Goal: Navigation & Orientation: Find specific page/section

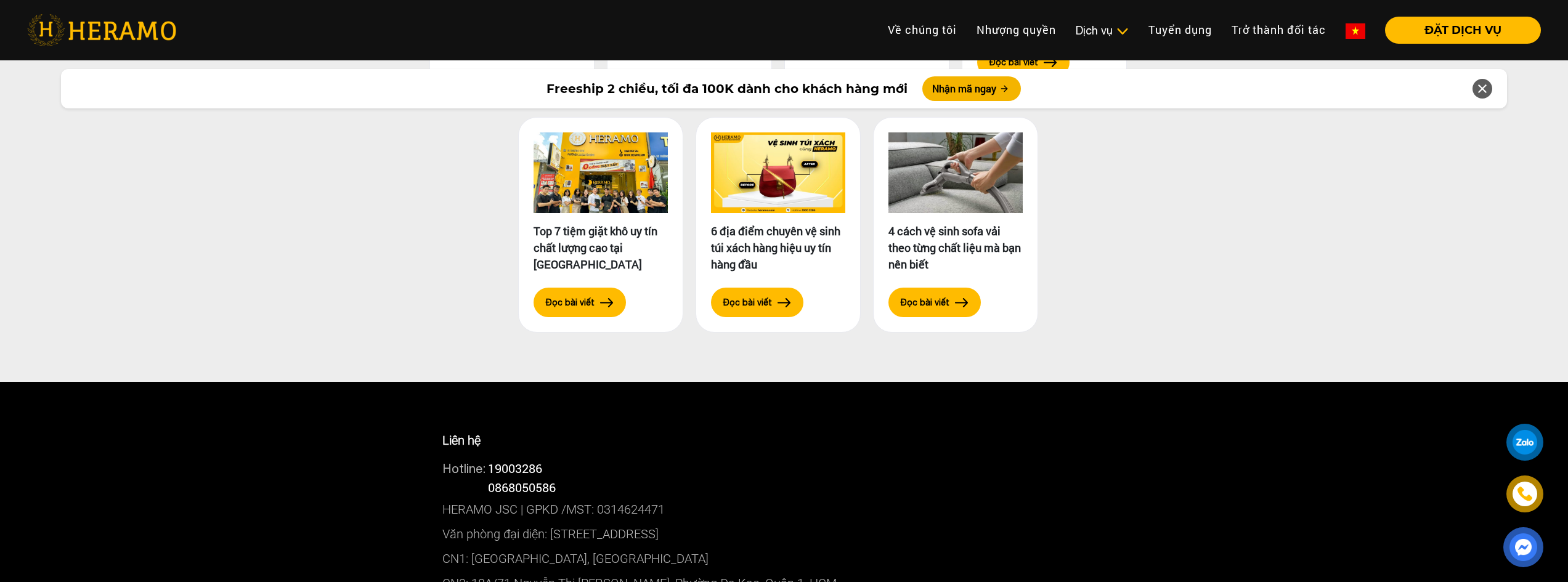
scroll to position [6403, 0]
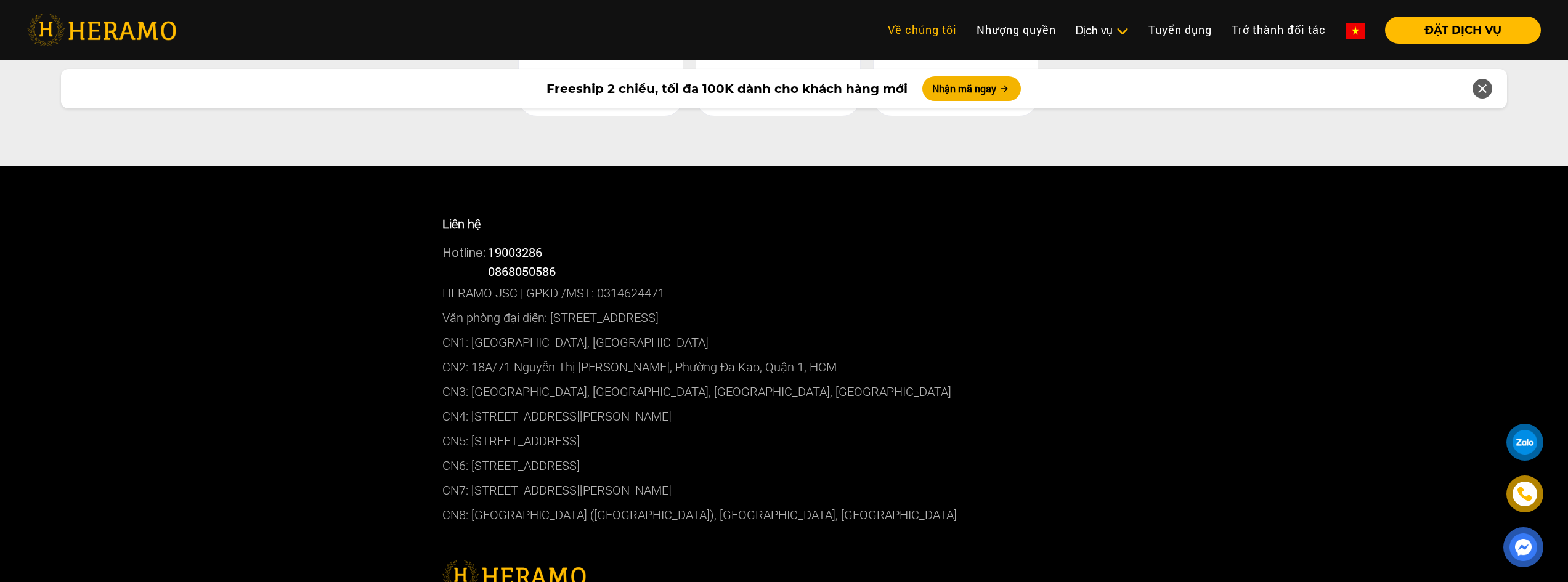
click at [924, 26] on link "Về chúng tôi" at bounding box center [922, 30] width 89 height 27
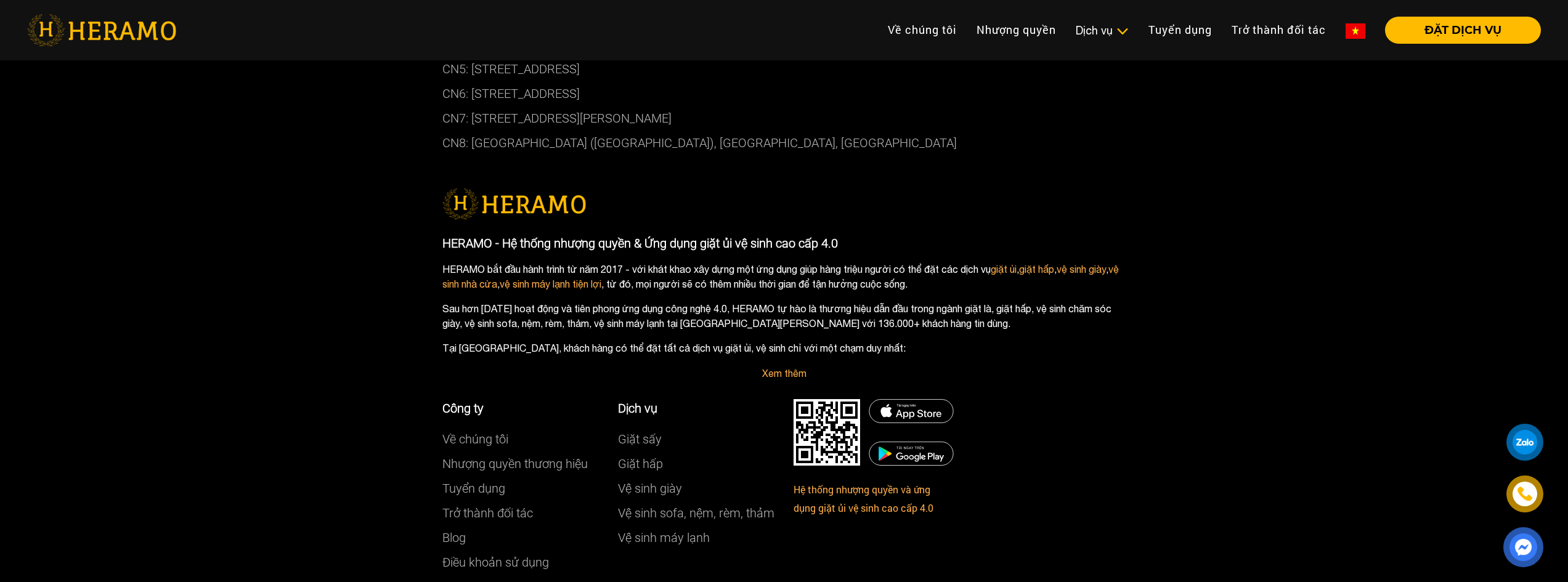
scroll to position [3253, 0]
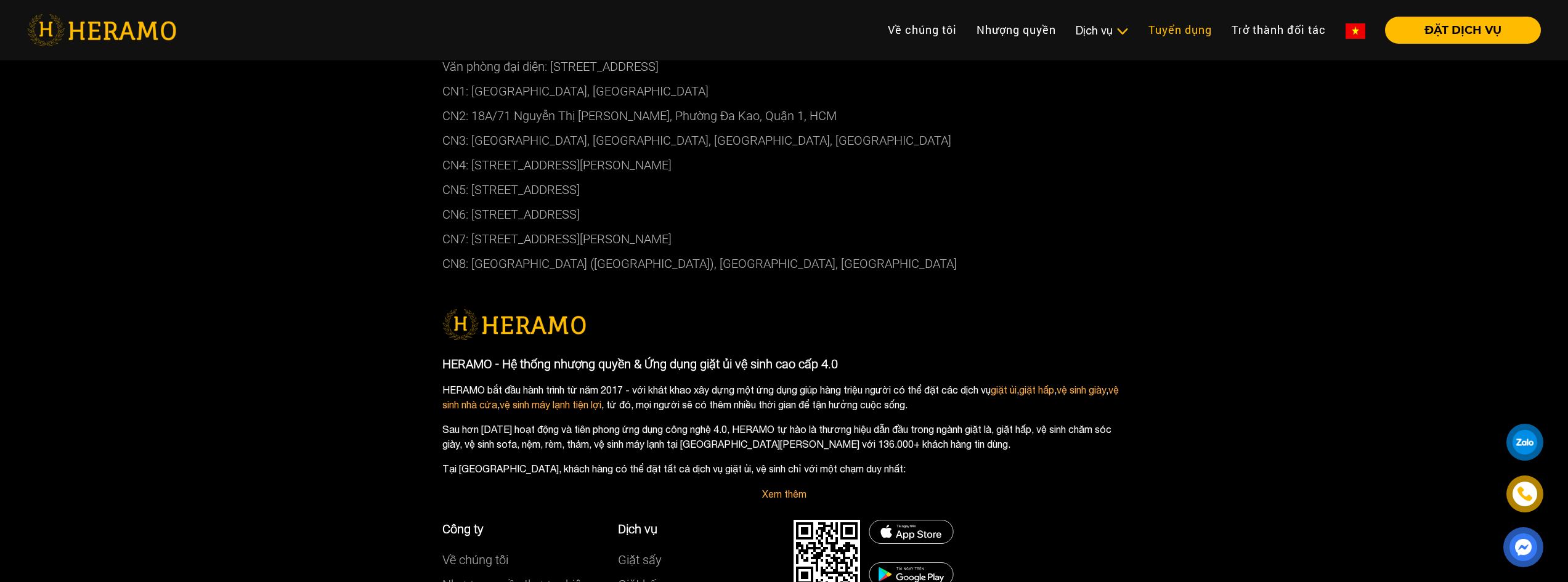
click at [1178, 27] on link "Tuyển dụng" at bounding box center [1180, 30] width 83 height 27
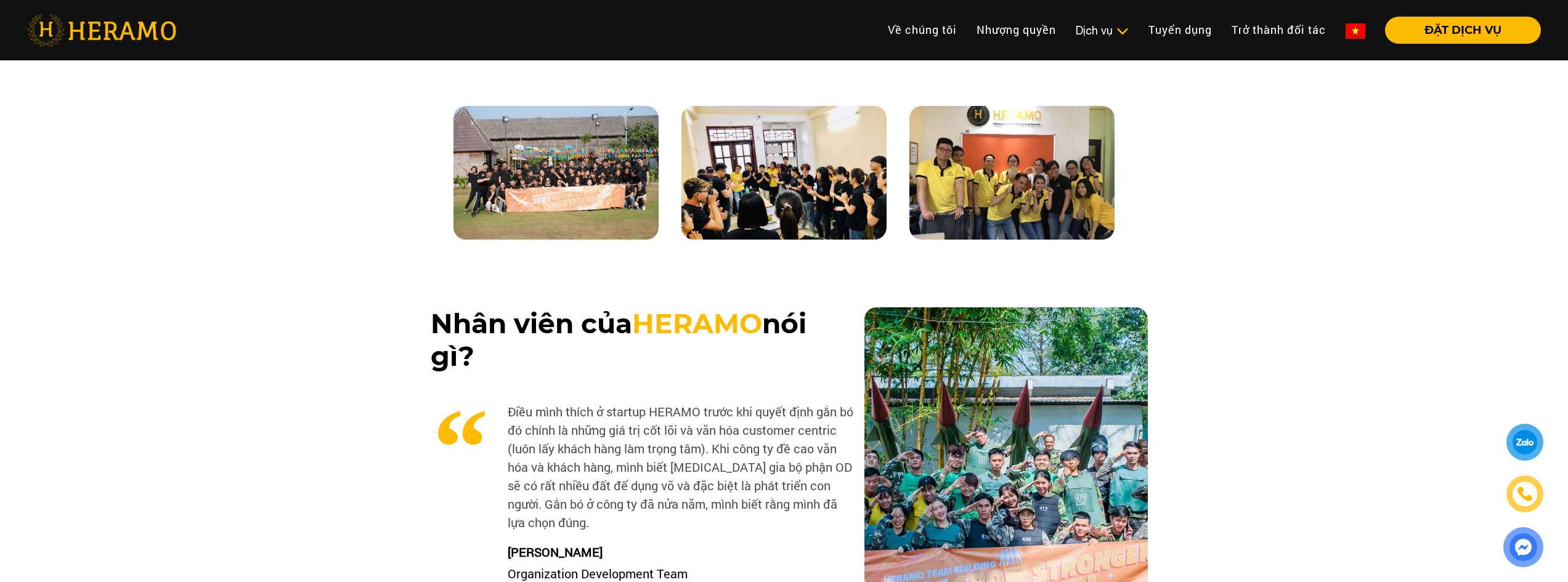
scroll to position [1170, 0]
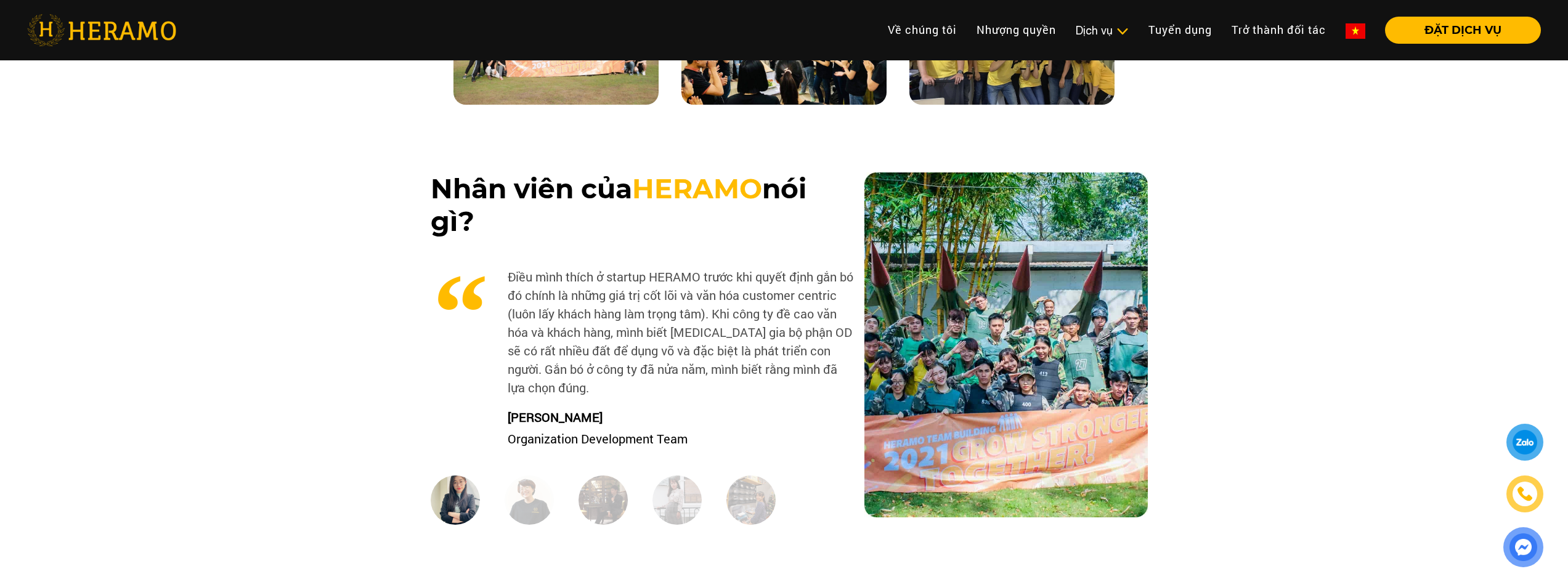
click at [531, 510] on img at bounding box center [528, 500] width 49 height 49
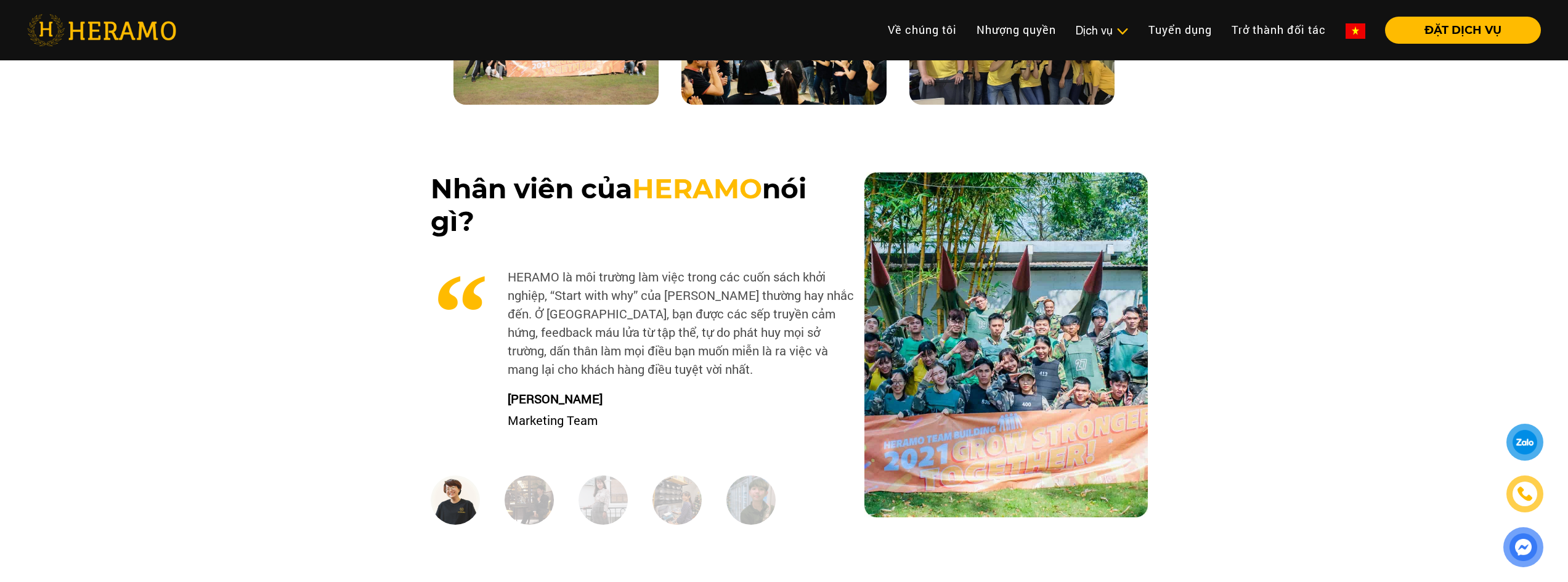
click at [531, 510] on img at bounding box center [528, 500] width 49 height 49
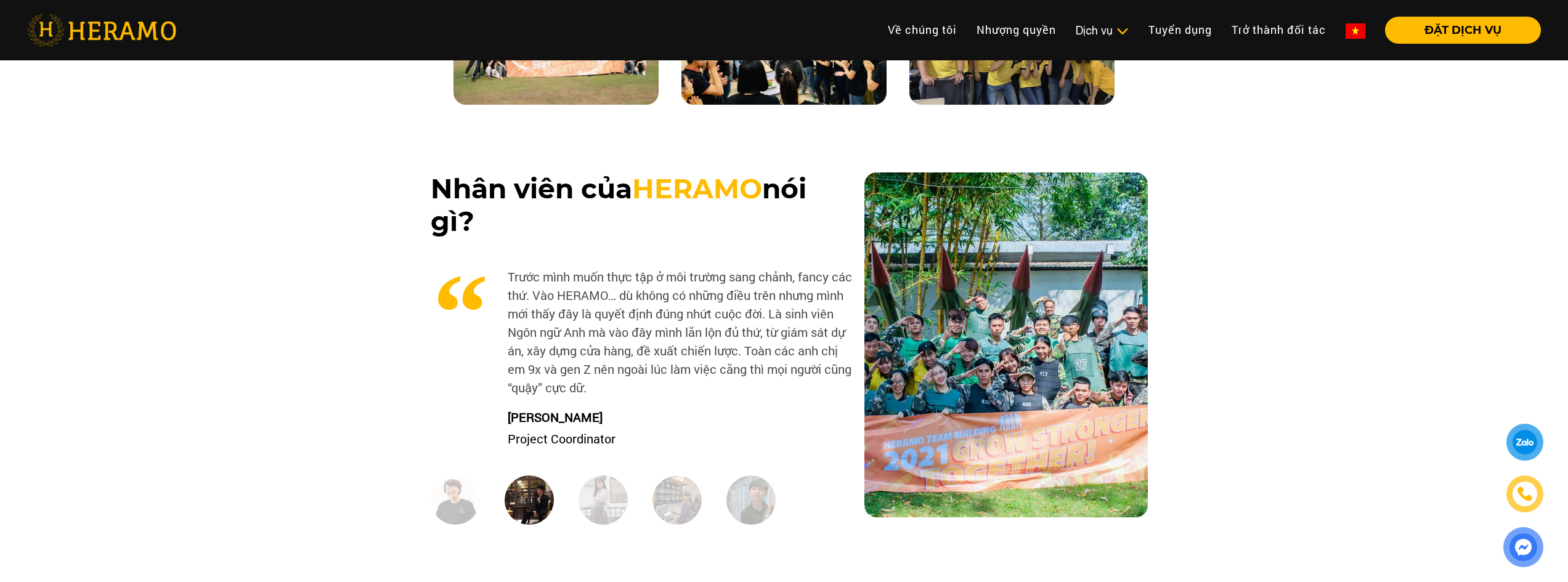
click at [581, 500] on img at bounding box center [602, 500] width 49 height 49
click at [652, 492] on div at bounding box center [688, 502] width 74 height 53
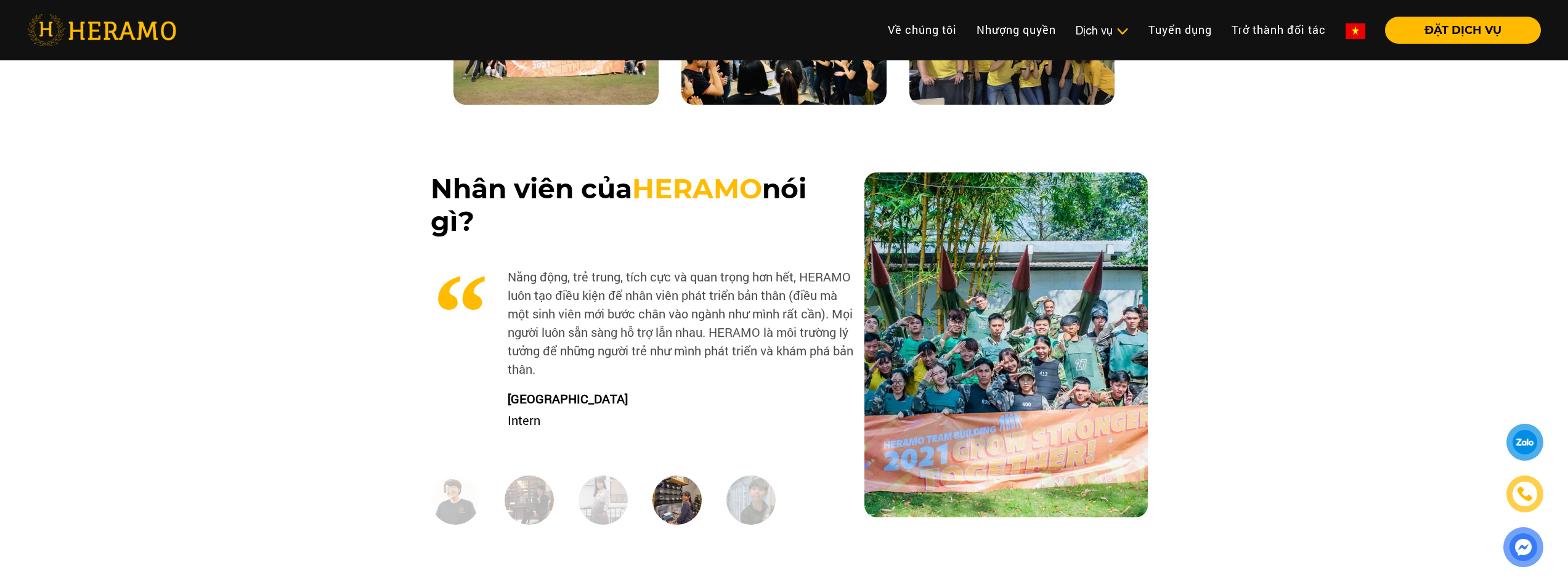
click at [737, 492] on img at bounding box center [750, 500] width 49 height 49
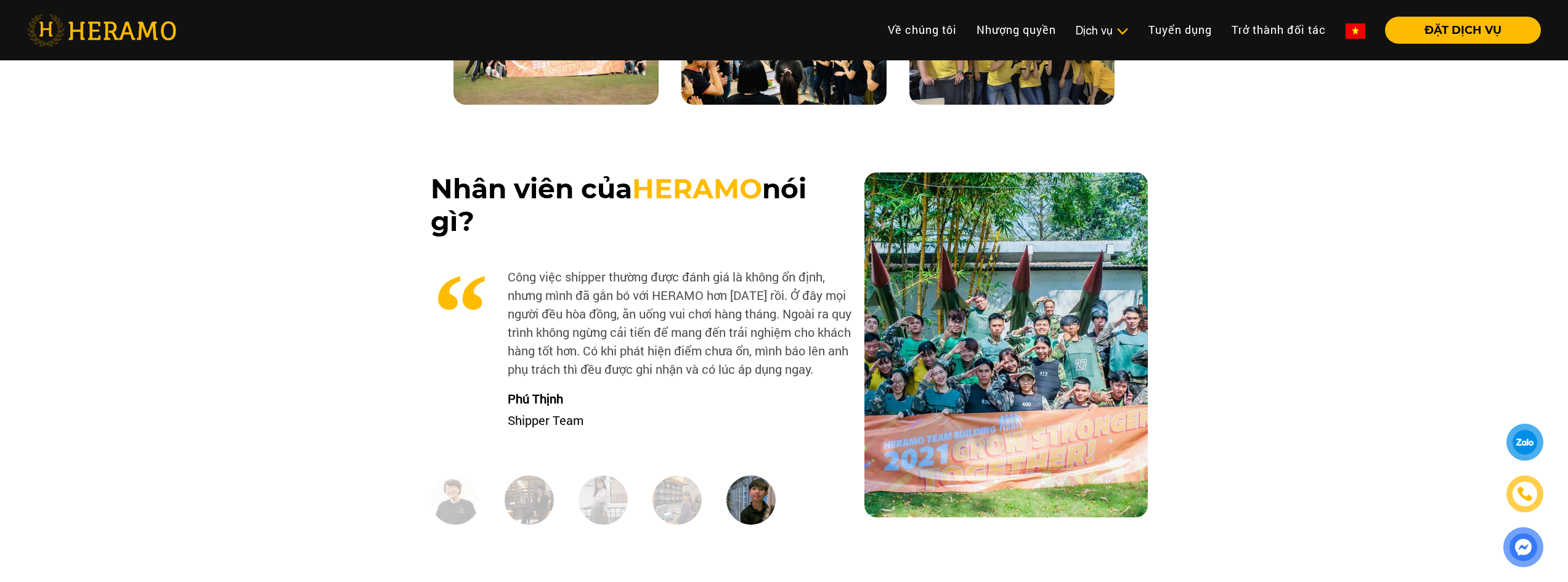
click at [1048, 342] on img at bounding box center [1006, 345] width 283 height 345
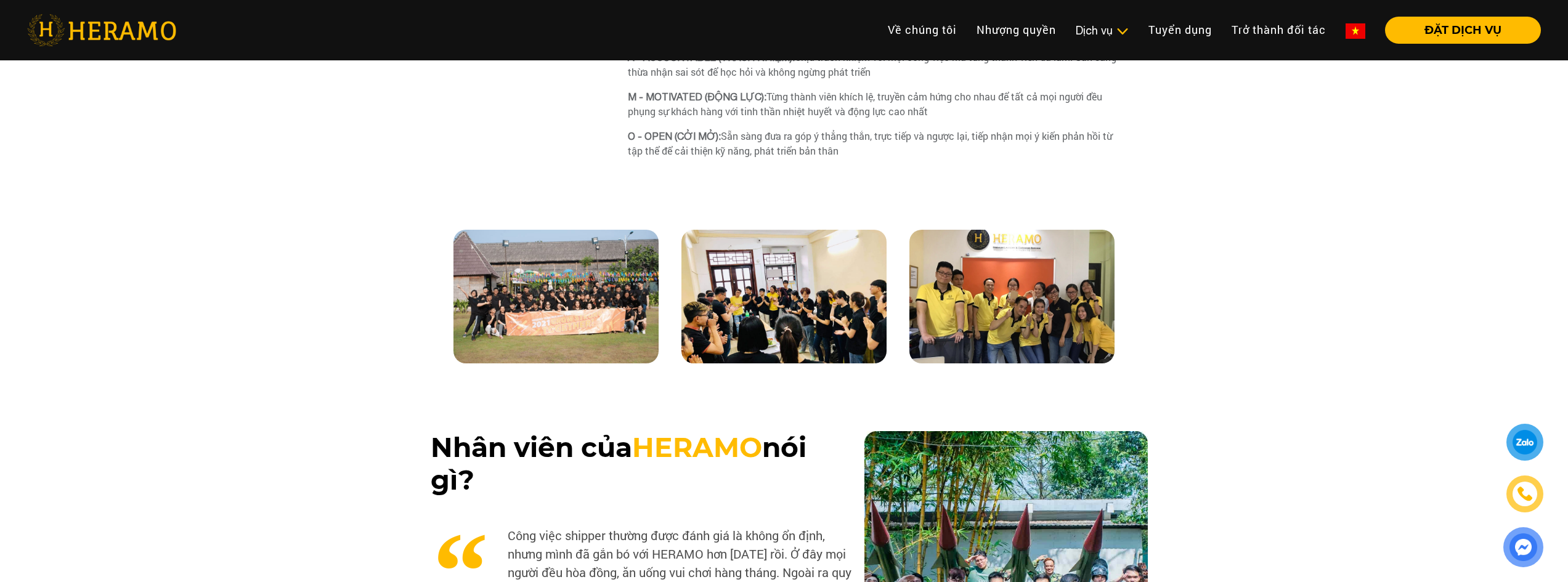
scroll to position [739, 0]
